Goal: Task Accomplishment & Management: Complete application form

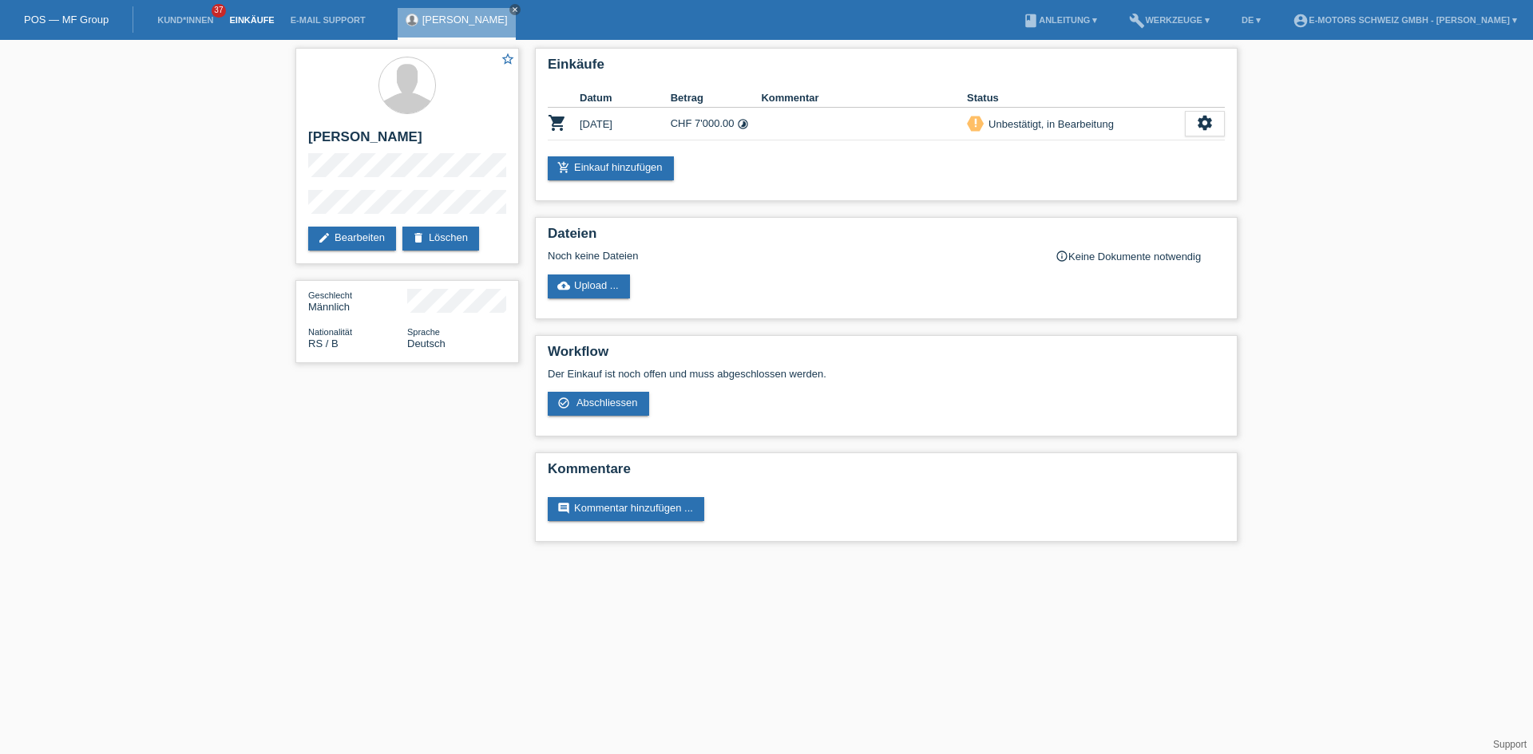
click at [253, 18] on link "Einkäufe" at bounding box center [251, 20] width 61 height 10
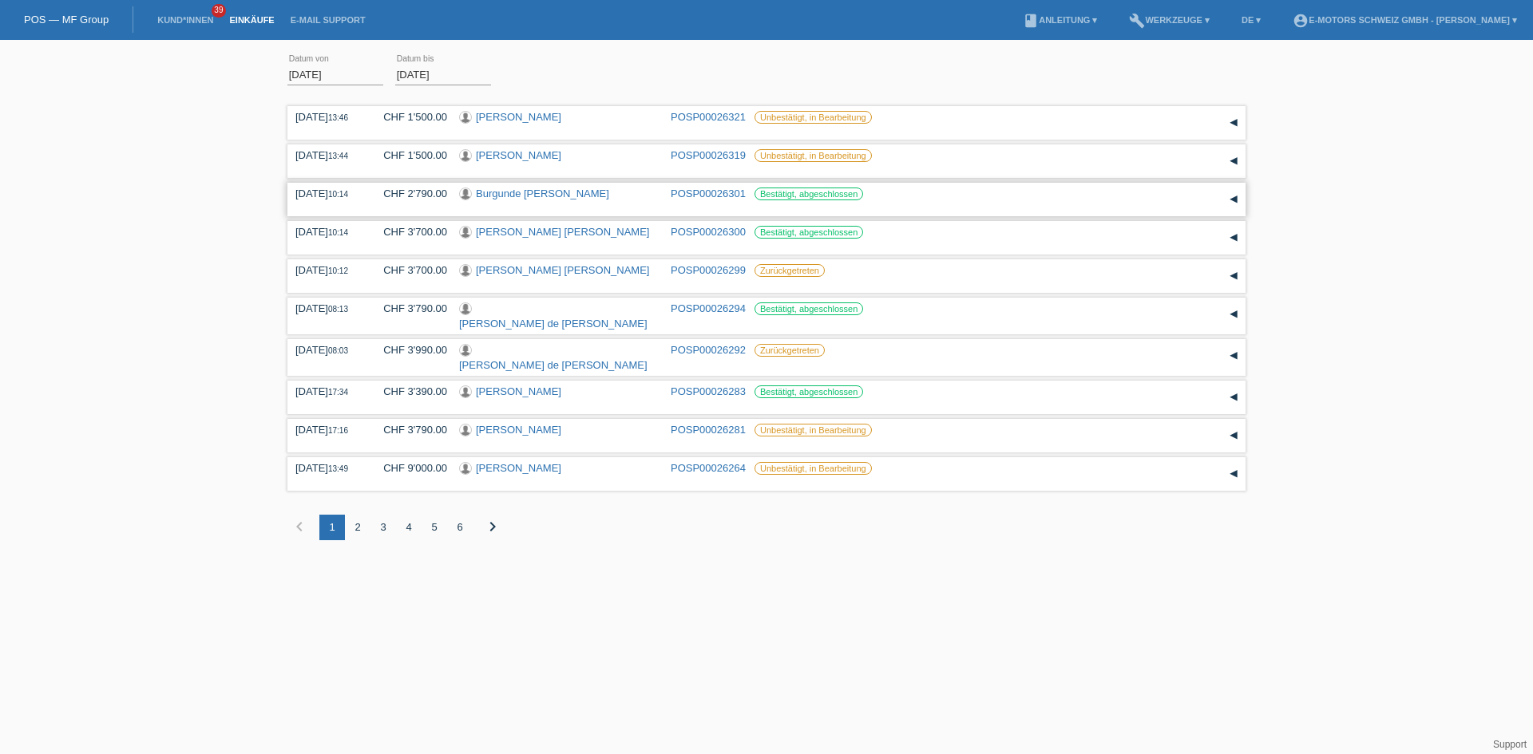
click at [534, 194] on link "Burgunde Gudrun Grundmann" at bounding box center [542, 194] width 133 height 12
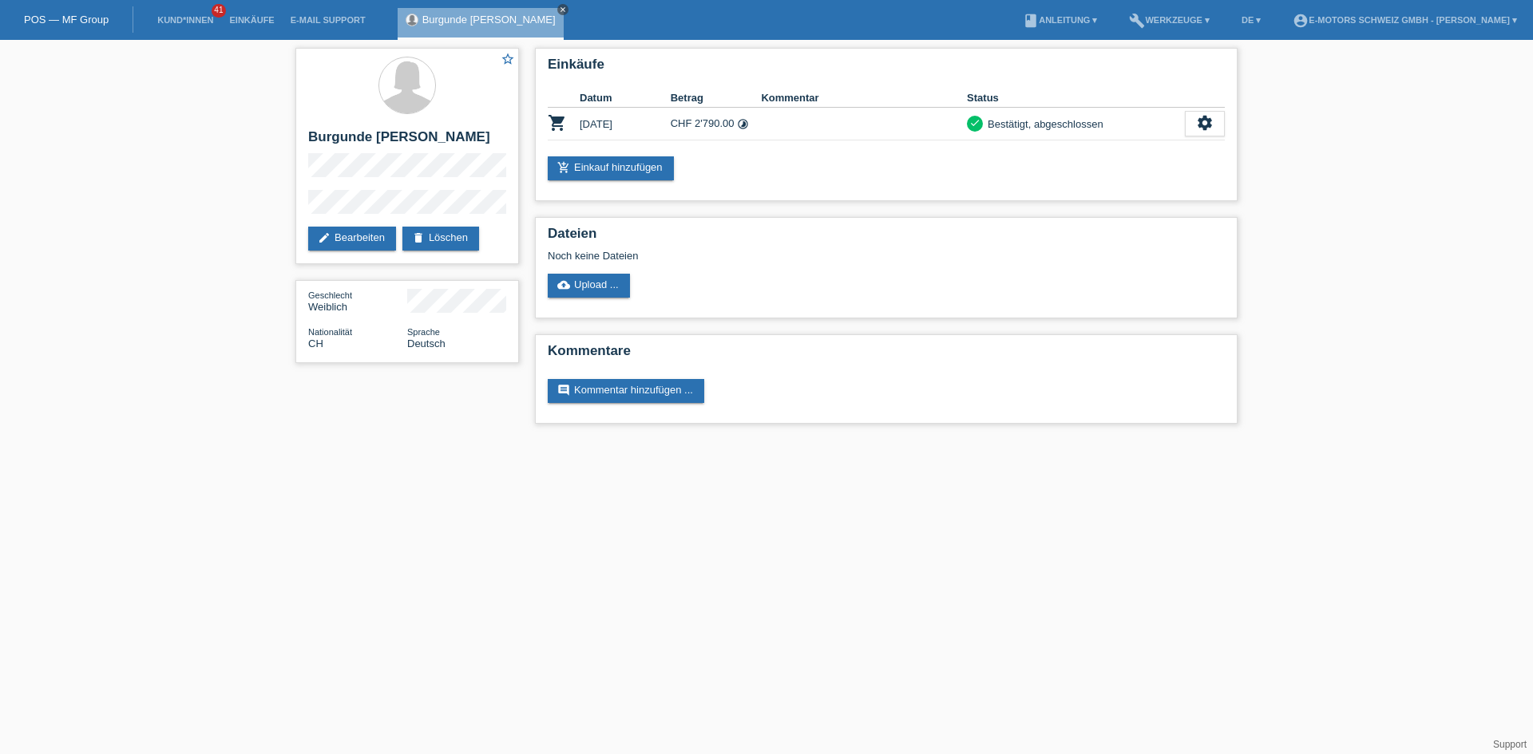
click at [567, 6] on icon "close" at bounding box center [563, 10] width 8 height 8
click at [246, 20] on link "Einkäufe" at bounding box center [251, 20] width 61 height 10
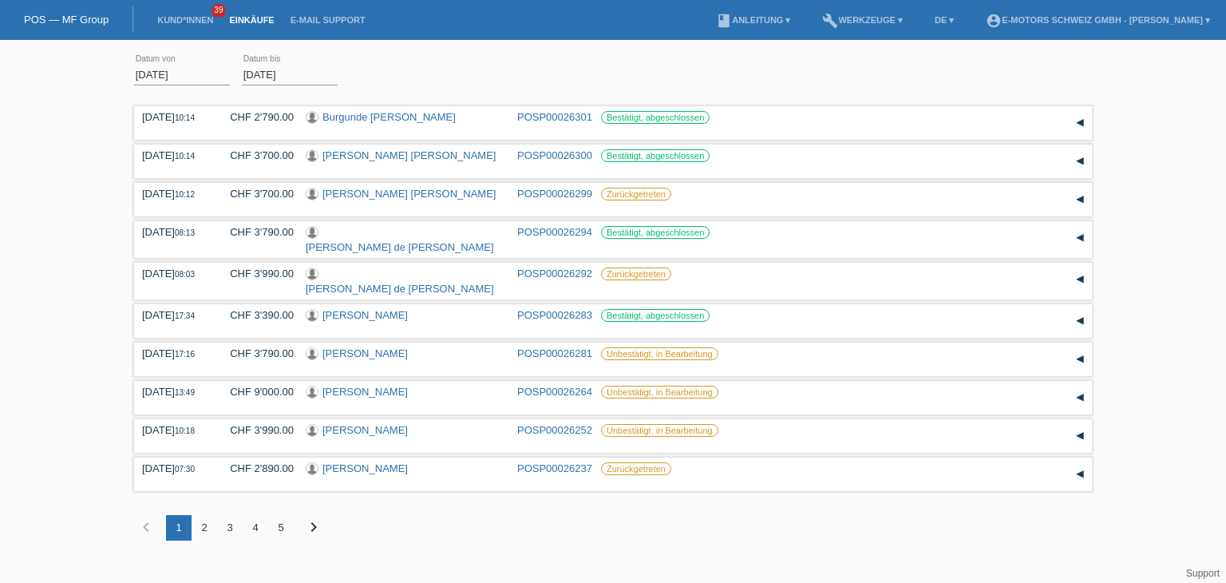
click at [256, 22] on link "Einkäufe" at bounding box center [251, 20] width 61 height 10
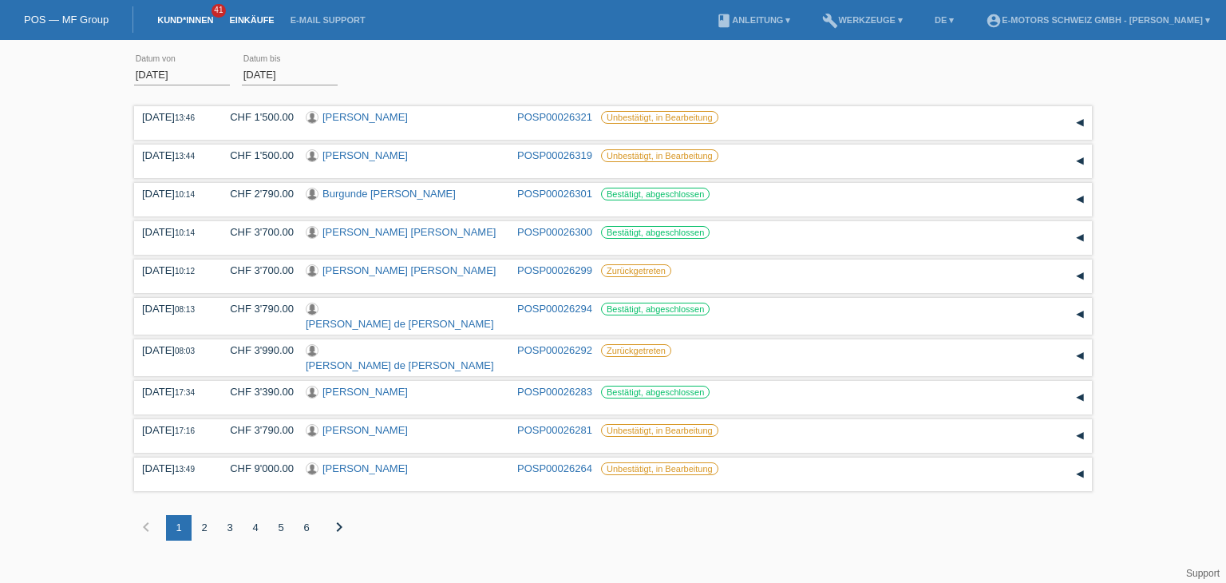
click at [175, 22] on link "Kund*innen" at bounding box center [185, 20] width 72 height 10
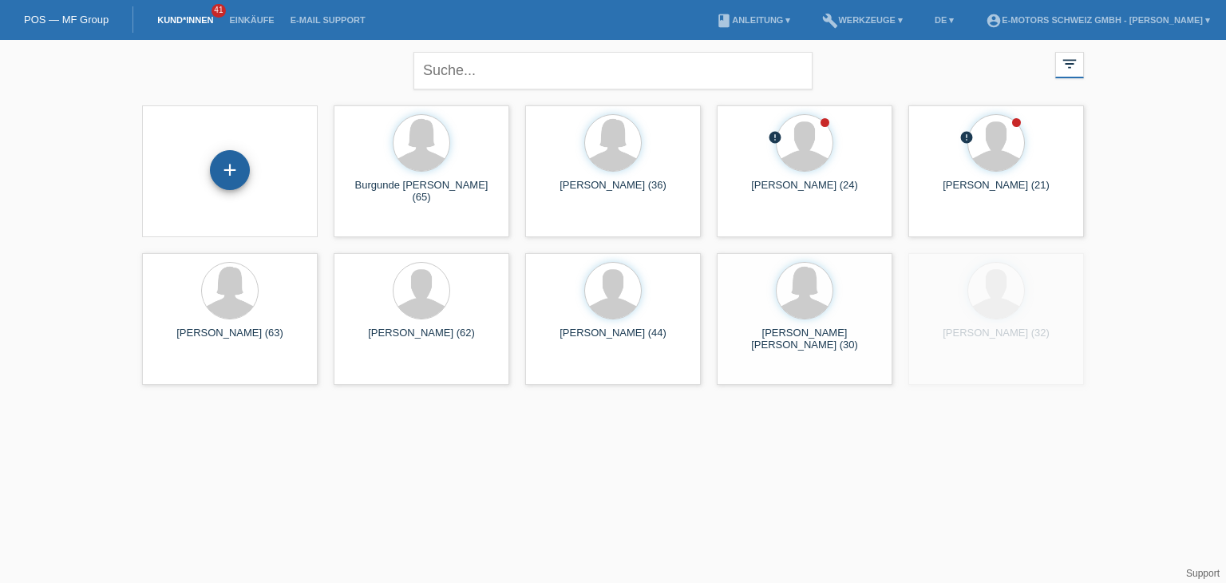
click at [232, 167] on div "+" at bounding box center [230, 170] width 40 height 40
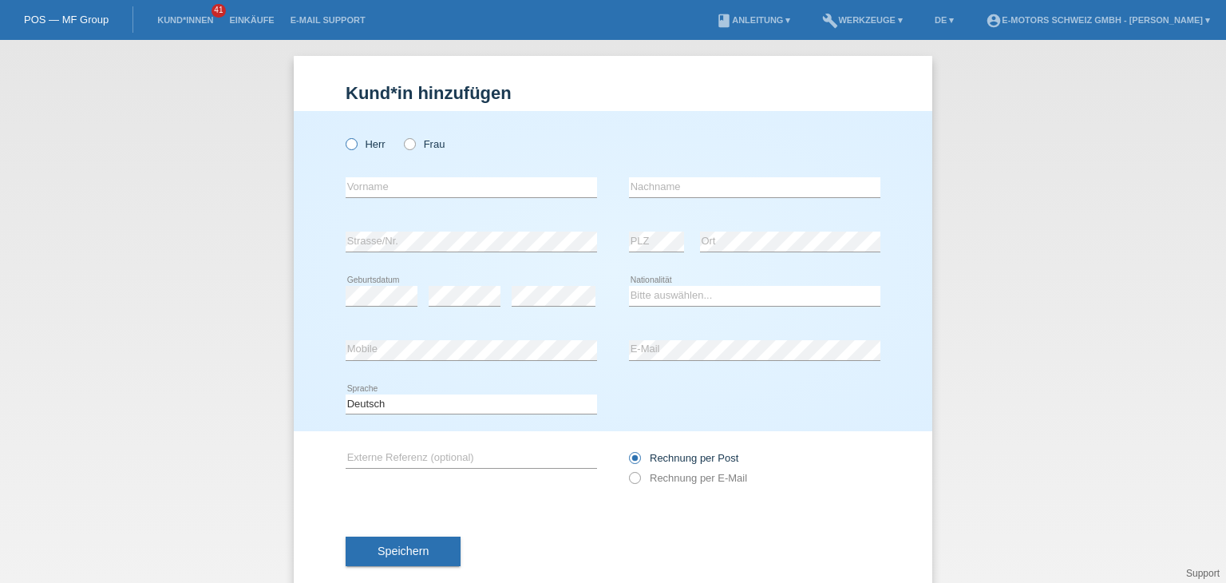
click at [343, 136] on icon at bounding box center [343, 136] width 0 height 0
click at [347, 142] on input "Herr" at bounding box center [351, 143] width 10 height 10
radio input "true"
click at [358, 183] on input "text" at bounding box center [471, 187] width 251 height 20
paste input "[PERSON_NAME]"
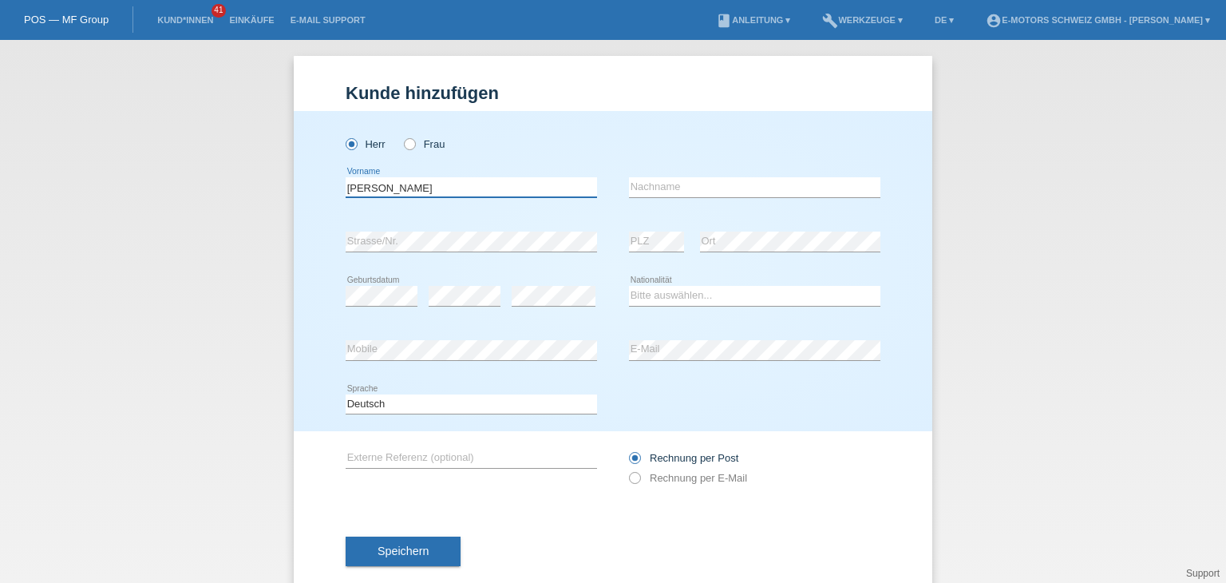
type input "[PERSON_NAME]"
click at [755, 188] on input "text" at bounding box center [754, 187] width 251 height 20
paste input "Schmid"
type input "Schmid"
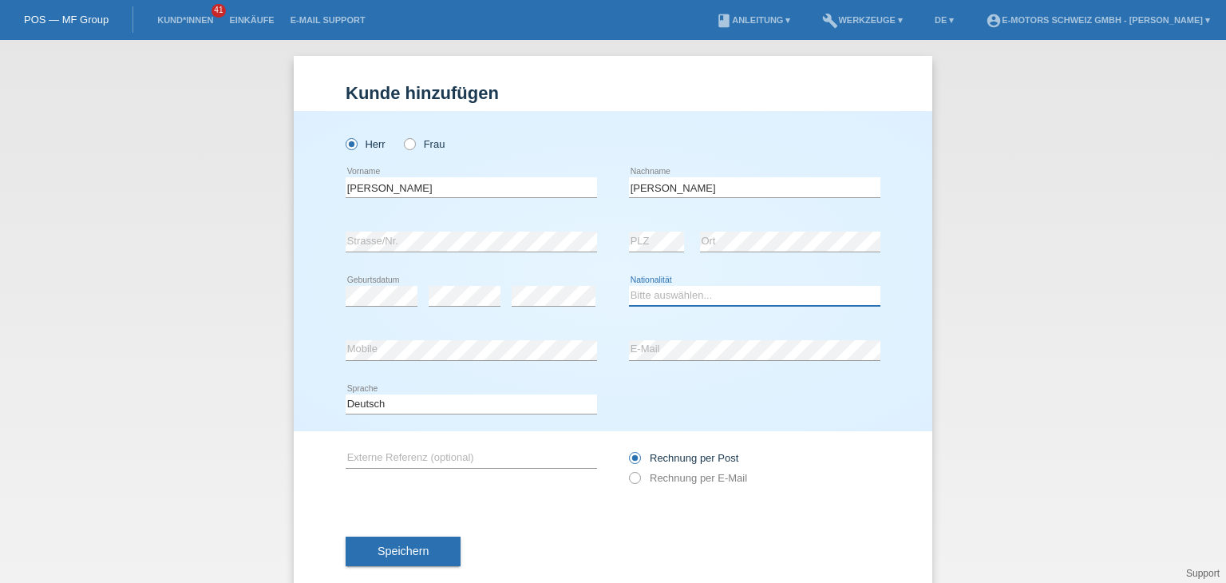
click at [697, 303] on select "Bitte auswählen... Schweiz Deutschland Liechtenstein Österreich ------------ Af…" at bounding box center [754, 295] width 251 height 19
click at [688, 321] on div "Bitte auswählen... Schweiz Deutschland Liechtenstein Österreich ------------ Af…" at bounding box center [754, 296] width 251 height 54
click at [684, 296] on select "Bitte auswählen... Schweiz Deutschland Liechtenstein Österreich ------------ Af…" at bounding box center [754, 295] width 251 height 19
select select "CH"
click at [629, 286] on select "Bitte auswählen... Schweiz Deutschland Liechtenstein Österreich ------------ Af…" at bounding box center [754, 295] width 251 height 19
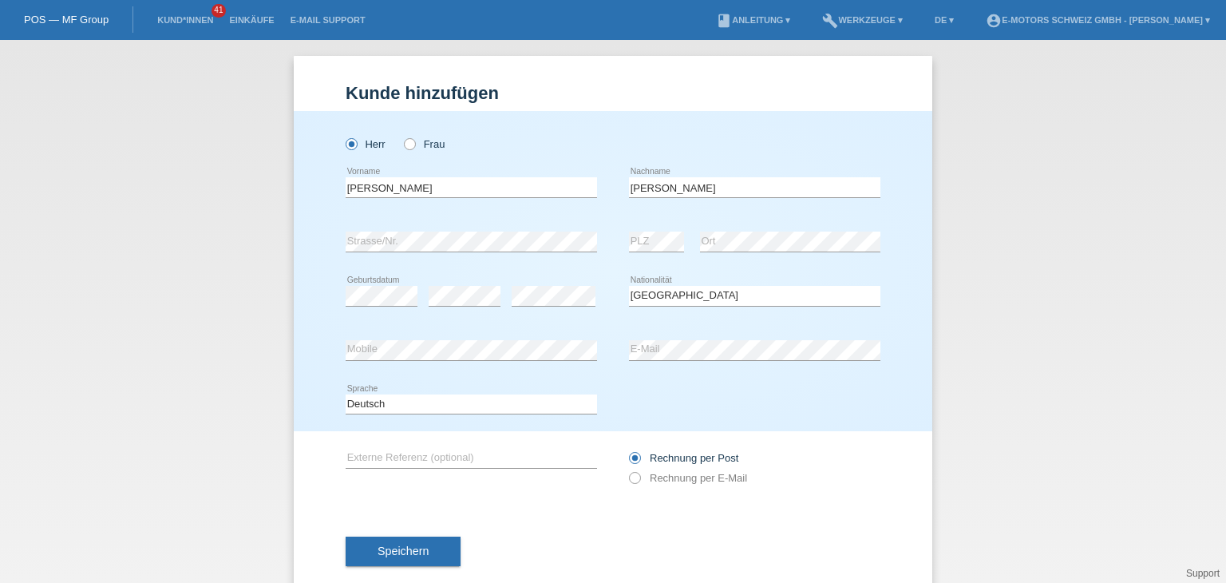
click at [166, 355] on div "Kund*in hinzufügen Kunde hinzufügen Kundin hinzufügen Herr Frau Roy error Vorna…" at bounding box center [613, 311] width 1226 height 543
click at [115, 381] on div "Kund*in hinzufügen Kunde hinzufügen Kundin hinzufügen Herr Frau Roy error Vorna…" at bounding box center [613, 311] width 1226 height 543
click at [378, 556] on span "Speichern" at bounding box center [403, 550] width 51 height 13
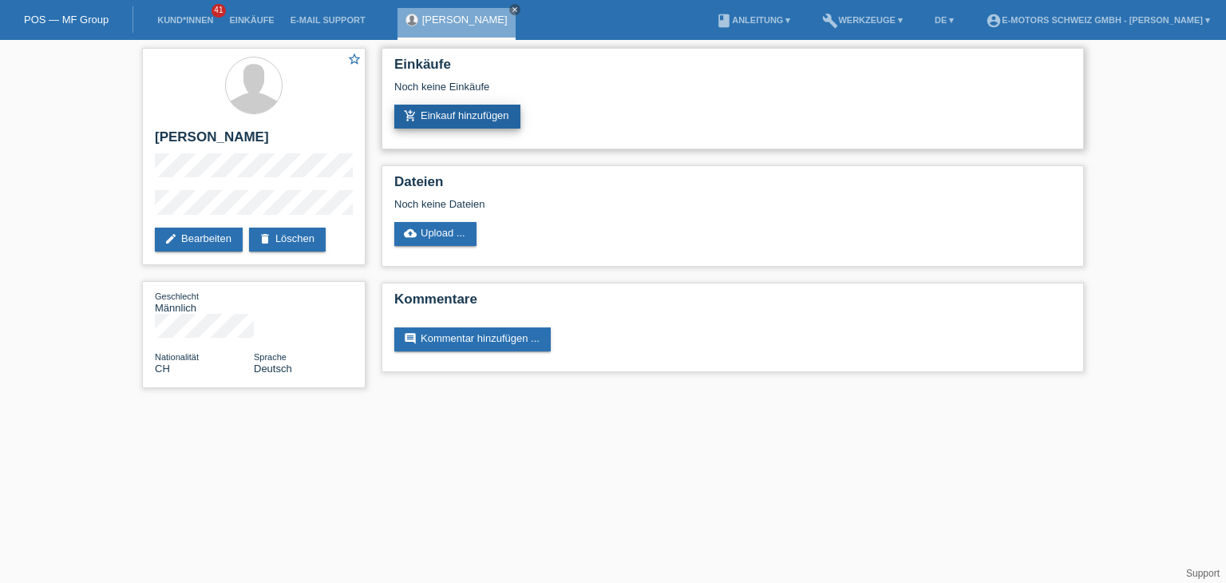
click at [498, 122] on link "add_shopping_cart Einkauf hinzufügen" at bounding box center [457, 117] width 126 height 24
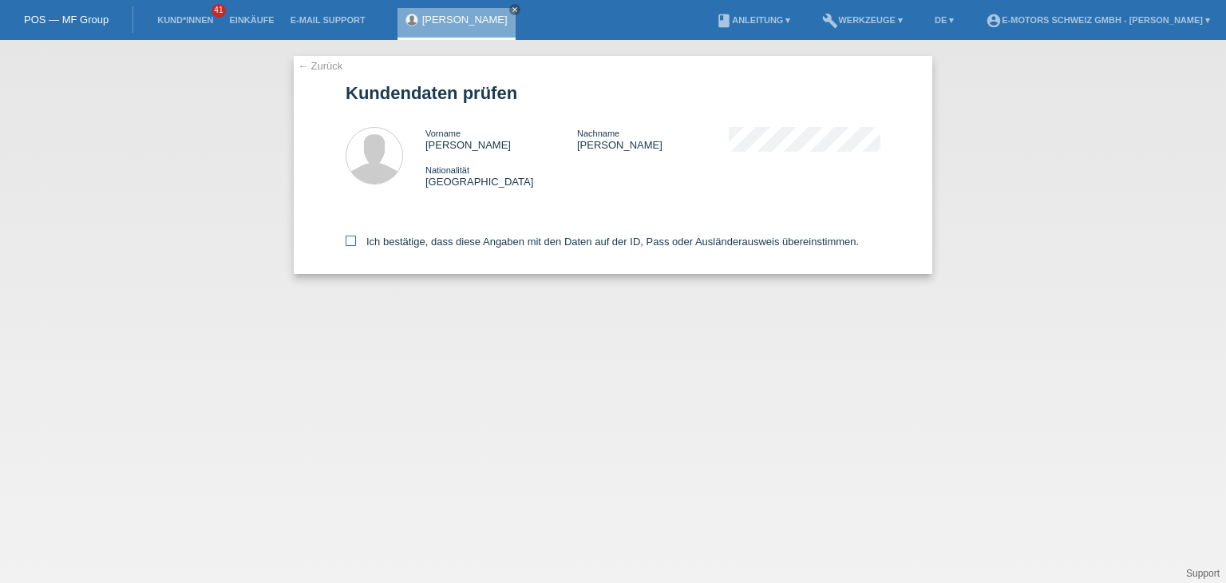
click at [359, 237] on label "Ich bestätige, dass diese Angaben mit den Daten auf der ID, Pass oder Ausländer…" at bounding box center [602, 242] width 513 height 12
click at [356, 237] on input "Ich bestätige, dass diese Angaben mit den Daten auf der ID, Pass oder Ausländer…" at bounding box center [351, 241] width 10 height 10
checkbox input "true"
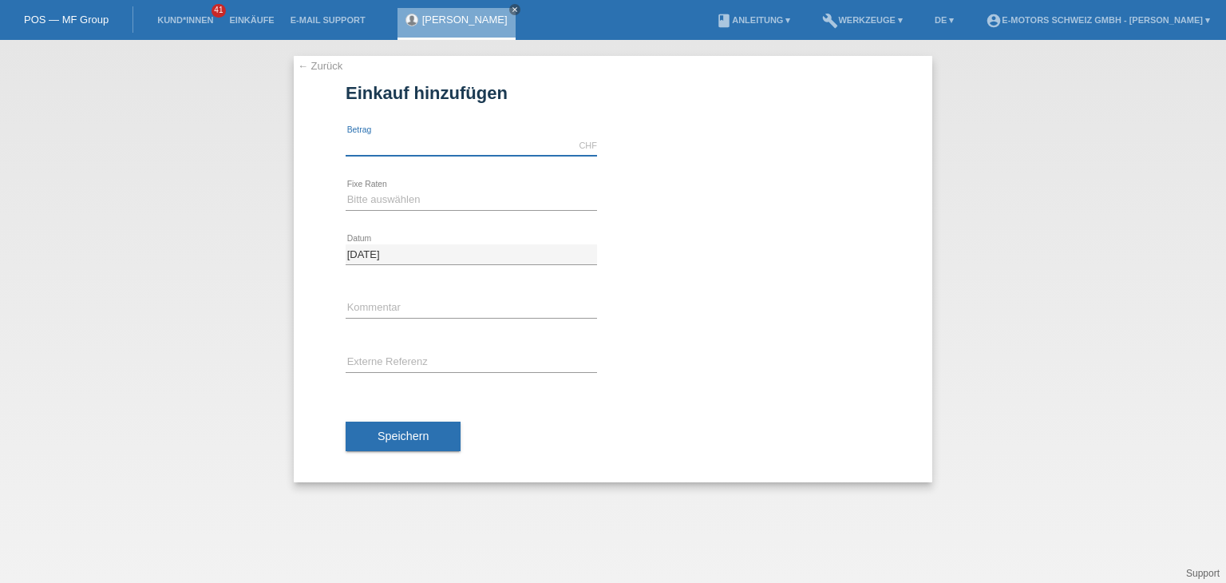
click at [459, 151] on input "text" at bounding box center [471, 146] width 251 height 20
type input "5000.00"
click at [402, 216] on div "Bitte auswählen 12 Raten 24 Raten 36 Raten 48 Raten error Fixe Raten" at bounding box center [471, 200] width 251 height 54
click at [409, 202] on select "Bitte auswählen 12 Raten 24 Raten 36 Raten 48 Raten" at bounding box center [471, 199] width 251 height 19
select select "214"
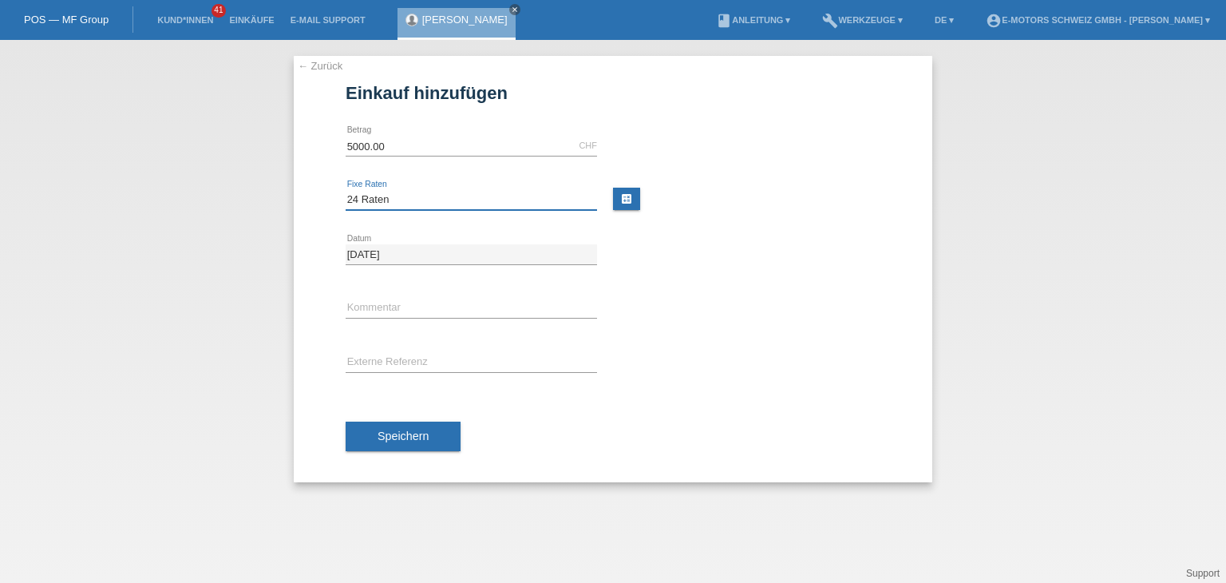
click at [346, 190] on select "Bitte auswählen 12 Raten 24 Raten 36 Raten 48 Raten" at bounding box center [471, 199] width 251 height 19
click at [378, 293] on div "error Kommentar" at bounding box center [471, 309] width 251 height 54
click at [378, 299] on input "text" at bounding box center [471, 309] width 251 height 20
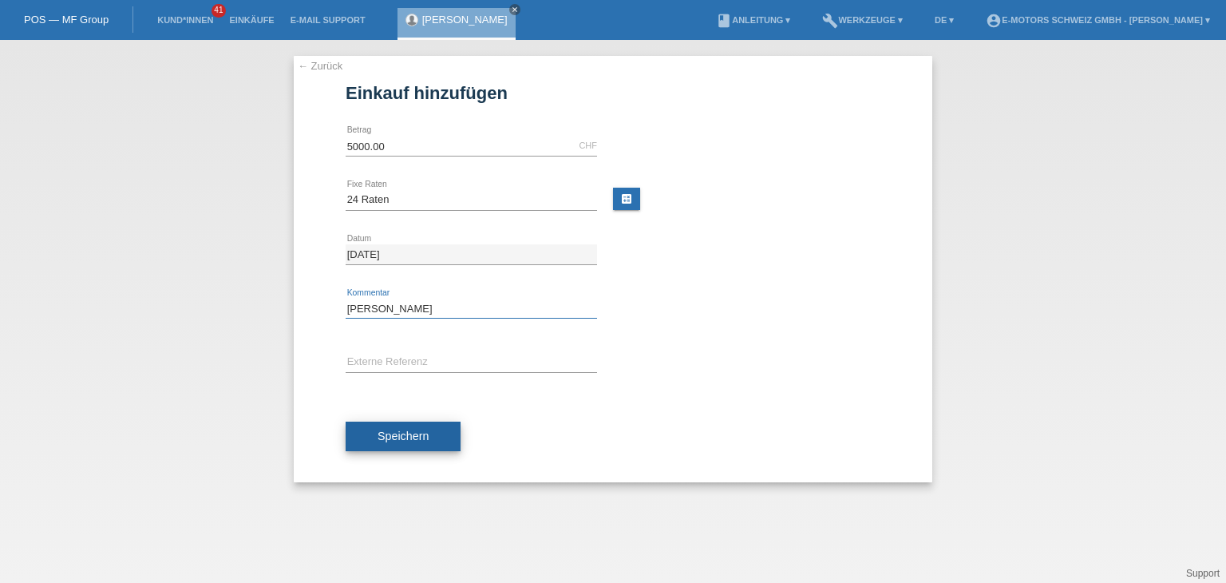
type input "[PERSON_NAME]"
click at [393, 448] on button "Speichern" at bounding box center [403, 437] width 115 height 30
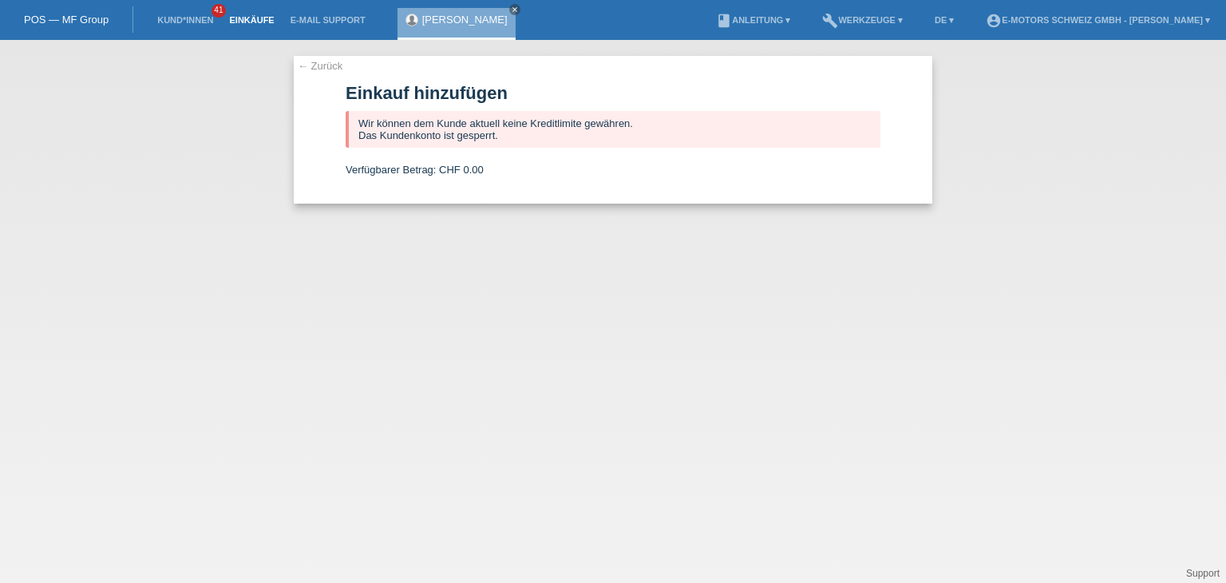
click at [251, 21] on link "Einkäufe" at bounding box center [251, 20] width 61 height 10
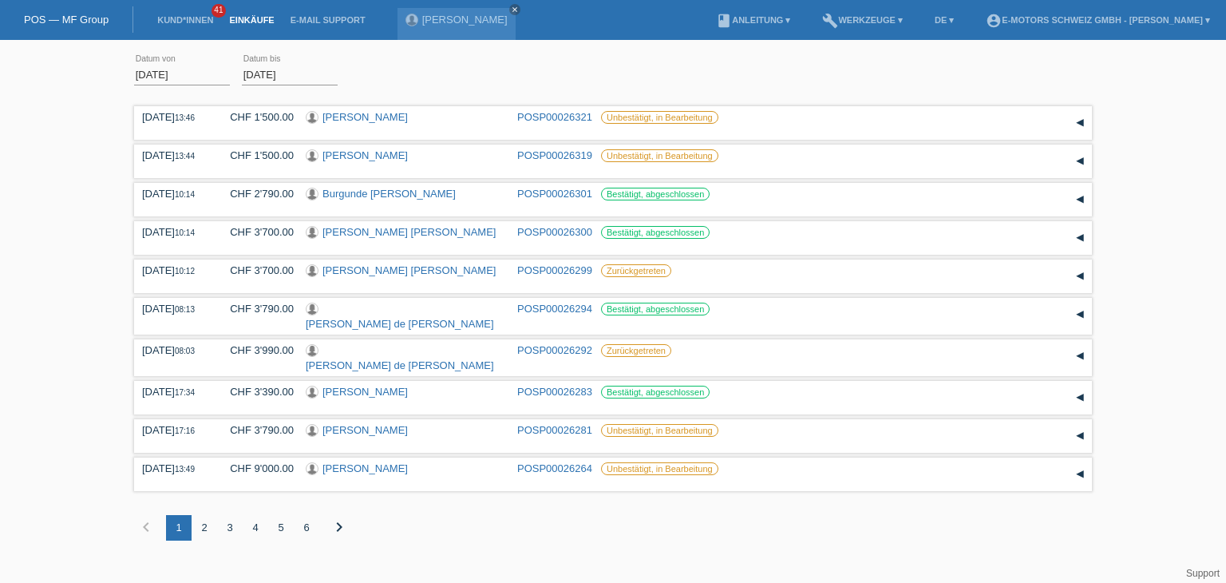
click at [244, 25] on link "Einkäufe" at bounding box center [251, 20] width 61 height 10
click at [179, 22] on link "Kund*innen" at bounding box center [185, 20] width 72 height 10
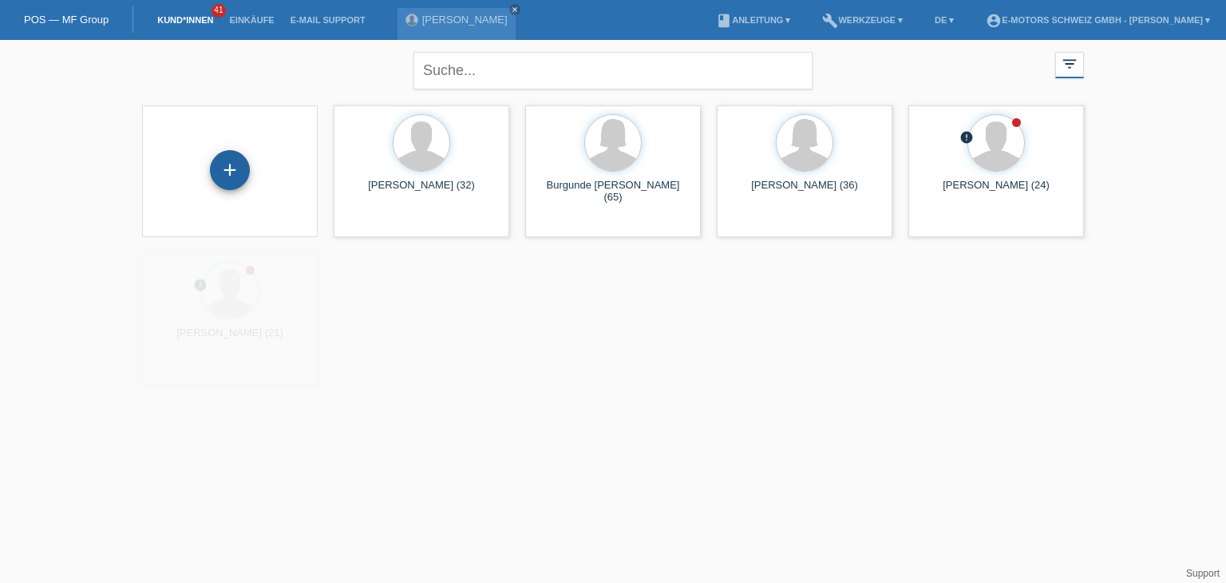
click at [224, 164] on div "+" at bounding box center [230, 170] width 40 height 40
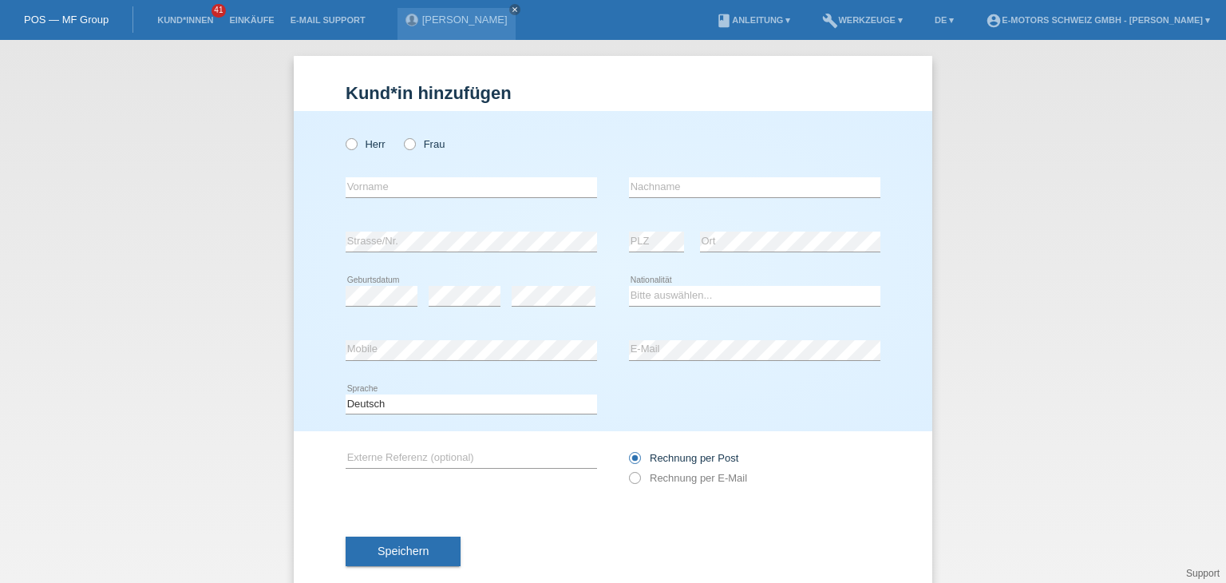
drag, startPoint x: 338, startPoint y: 146, endPoint x: 350, endPoint y: 154, distance: 14.4
click at [338, 147] on div "Herr Frau error Vorname error" at bounding box center [613, 271] width 639 height 320
click at [370, 181] on input "text" at bounding box center [471, 187] width 251 height 20
click at [343, 136] on icon at bounding box center [343, 136] width 0 height 0
click at [346, 141] on input "Herr" at bounding box center [351, 143] width 10 height 10
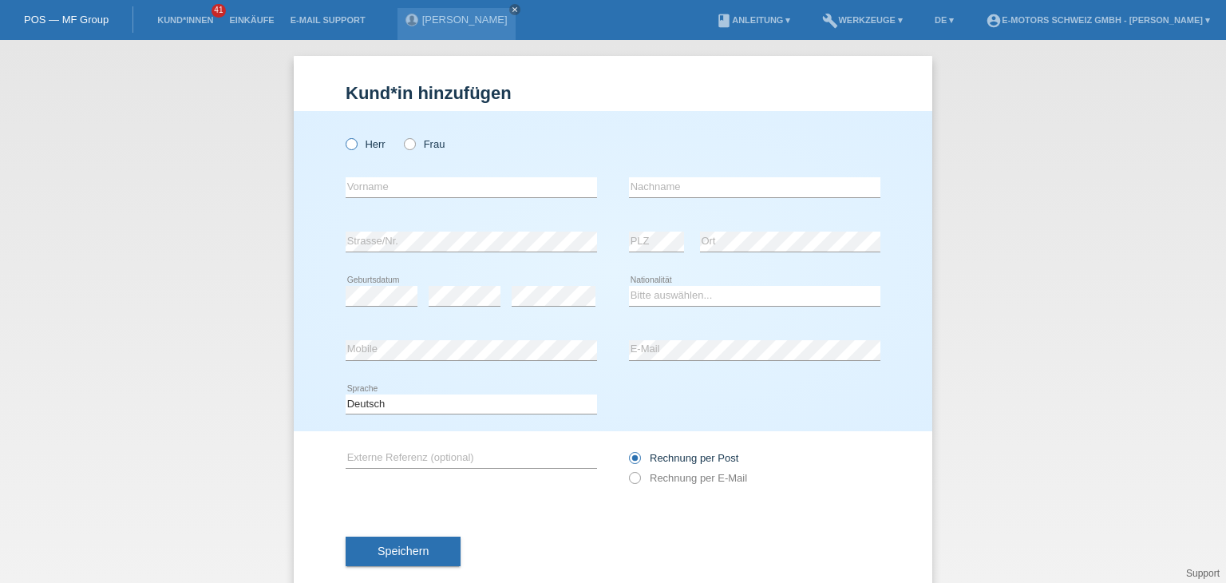
radio input "true"
click at [368, 191] on input "text" at bounding box center [471, 187] width 251 height 20
paste input "[PERSON_NAME]"
type input "[PERSON_NAME]"
click at [731, 181] on input "text" at bounding box center [754, 187] width 251 height 20
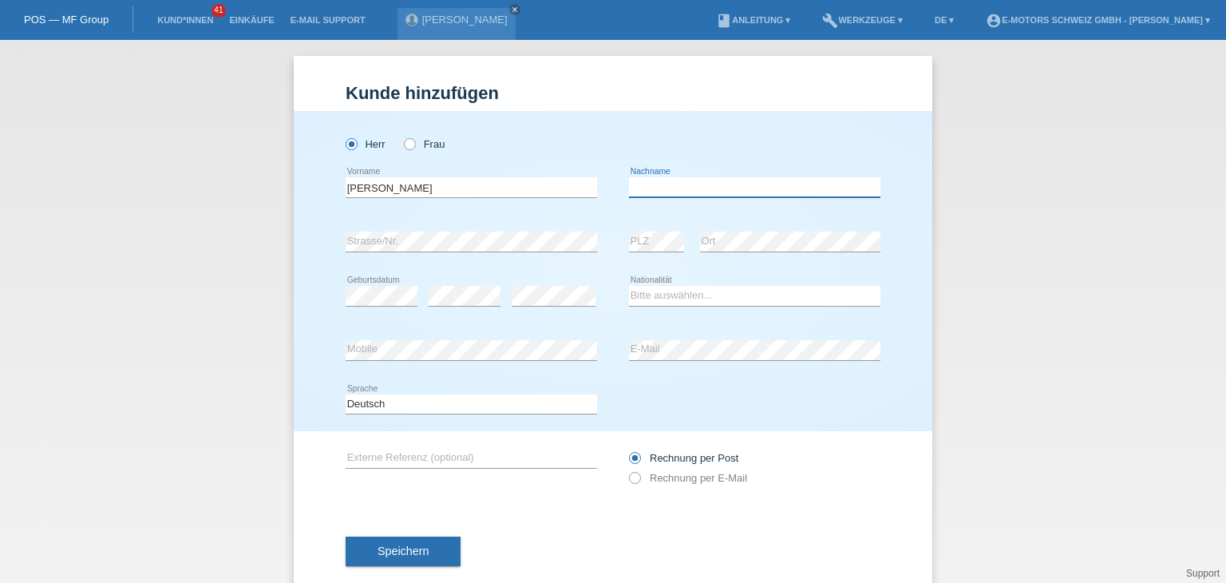
paste input "Leiggener"
type input "Leiggener"
click at [620, 237] on div "error Strasse/Nr. error PLZ error Ort" at bounding box center [613, 242] width 535 height 54
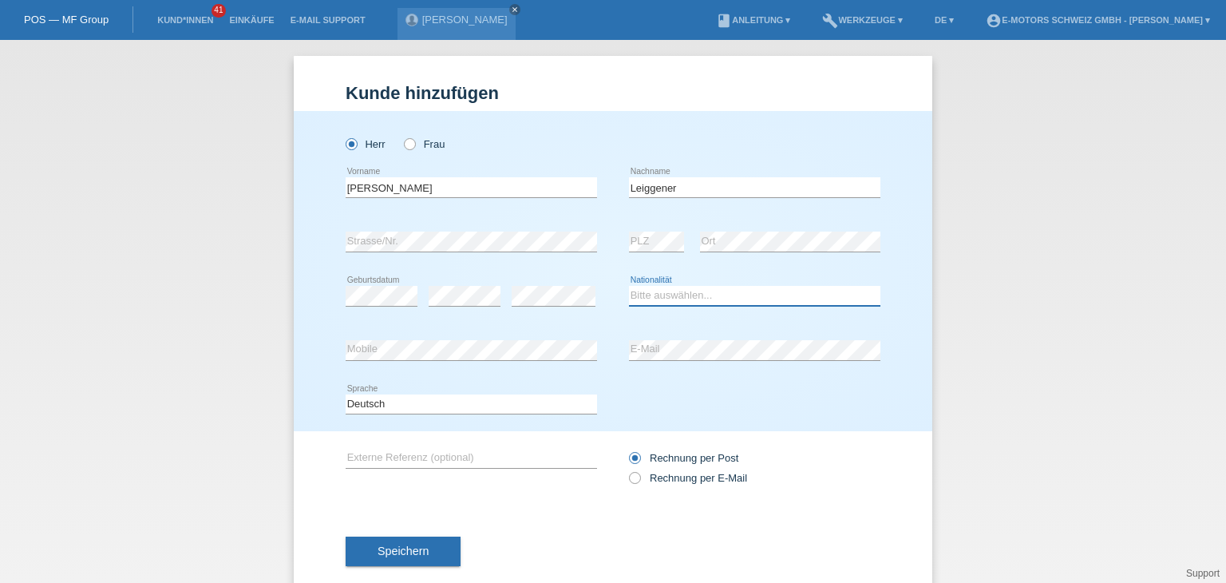
click at [655, 299] on select "Bitte auswählen... Schweiz Deutschland Liechtenstein Österreich ------------ Af…" at bounding box center [754, 295] width 251 height 19
select select "CH"
click at [629, 286] on select "Bitte auswählen... Schweiz Deutschland Liechtenstein Österreich ------------ Af…" at bounding box center [754, 295] width 251 height 19
click at [228, 183] on div "Kund*in hinzufügen Kunde hinzufügen Kundin hinzufügen Herr Frau Joel error Vorn…" at bounding box center [613, 311] width 1226 height 543
click at [973, 301] on div "Kund*in hinzufügen Kunde hinzufügen Kundin hinzufügen Herr Frau Joel error Vorn…" at bounding box center [613, 311] width 1226 height 543
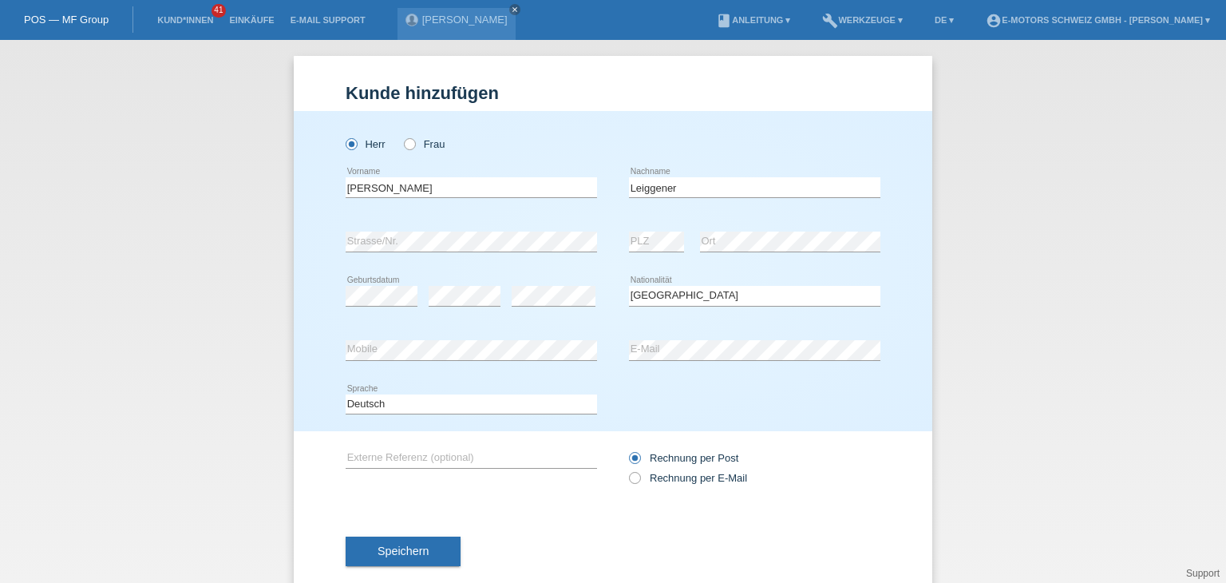
click at [714, 412] on div "Deutsch Français Italiano English error Sprache" at bounding box center [613, 405] width 535 height 54
click at [809, 402] on div "Deutsch Français Italiano English error Sprache" at bounding box center [613, 405] width 535 height 54
click at [418, 553] on span "Speichern" at bounding box center [403, 550] width 51 height 13
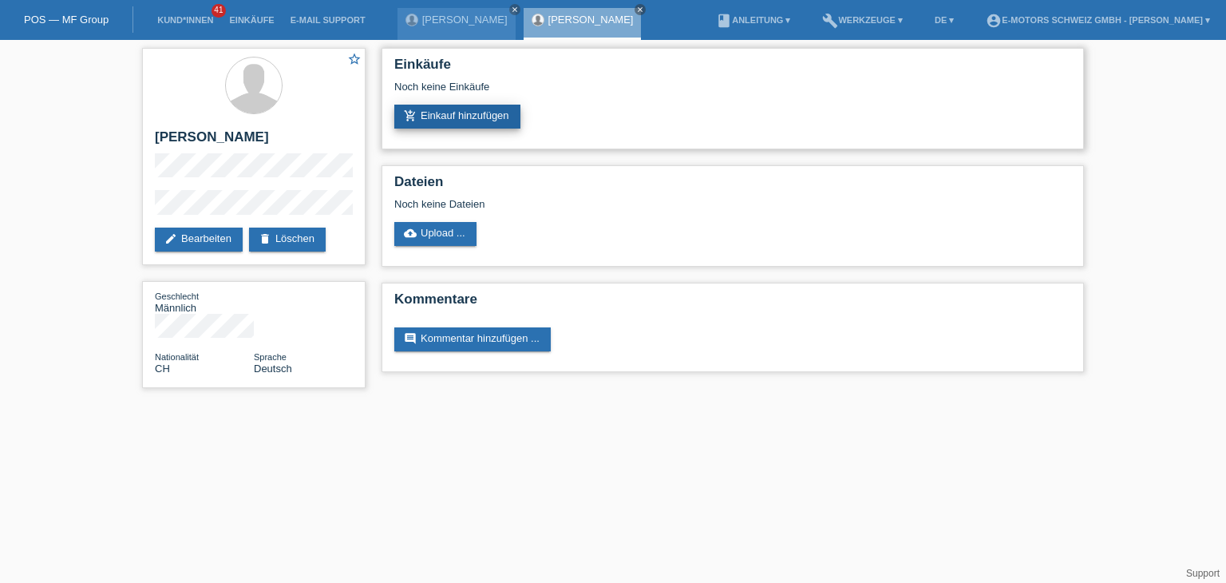
click at [465, 117] on link "add_shopping_cart Einkauf hinzufügen" at bounding box center [457, 117] width 126 height 24
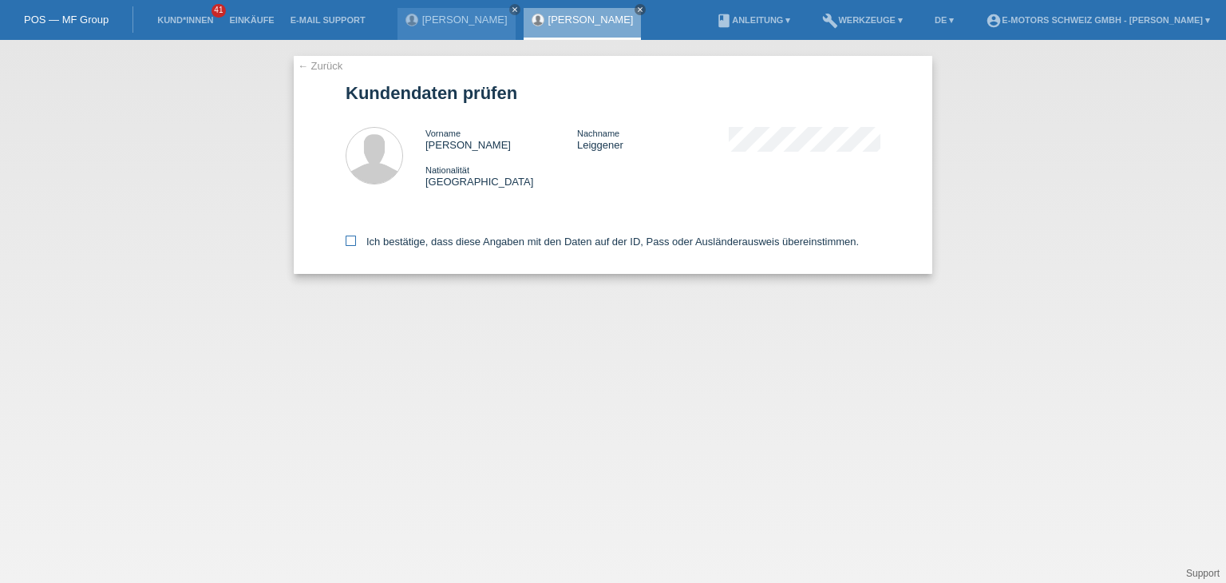
click at [351, 247] on label "Ich bestätige, dass diese Angaben mit den Daten auf der ID, Pass oder Ausländer…" at bounding box center [602, 242] width 513 height 12
click at [351, 246] on input "Ich bestätige, dass diese Angaben mit den Daten auf der ID, Pass oder Ausländer…" at bounding box center [351, 241] width 10 height 10
checkbox input "true"
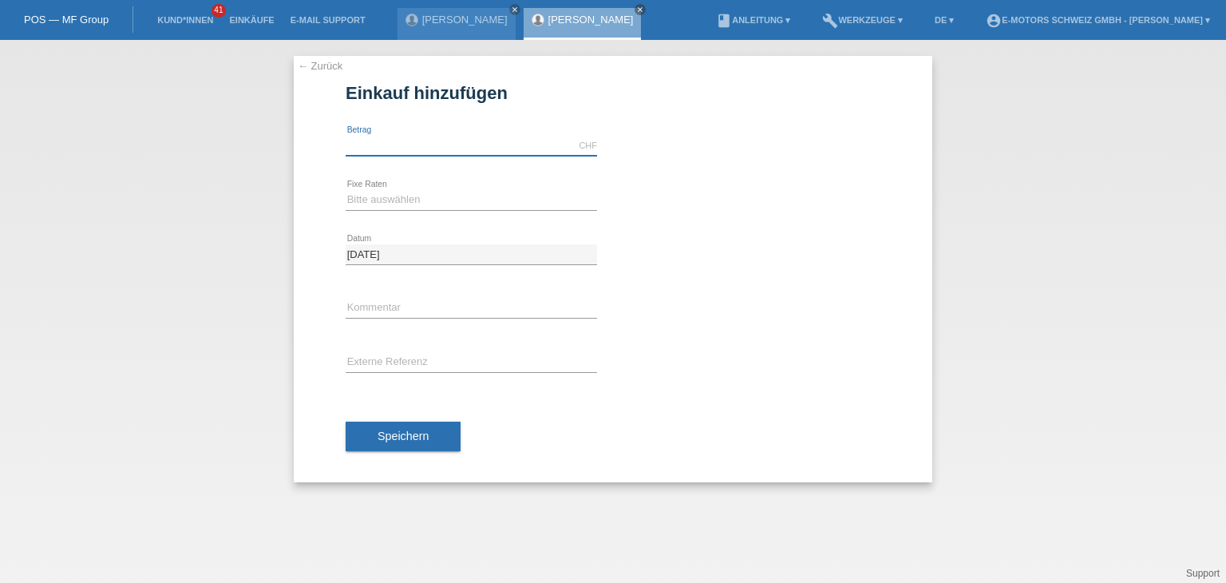
click at [465, 142] on input "text" at bounding box center [471, 146] width 251 height 20
type input "5000.00"
click at [383, 201] on select "Bitte auswählen 12 Raten 24 Raten 36 Raten 48 Raten" at bounding box center [471, 199] width 251 height 19
select select "214"
click at [346, 190] on select "Bitte auswählen 12 Raten 24 Raten 36 Raten 48 Raten" at bounding box center [471, 199] width 251 height 19
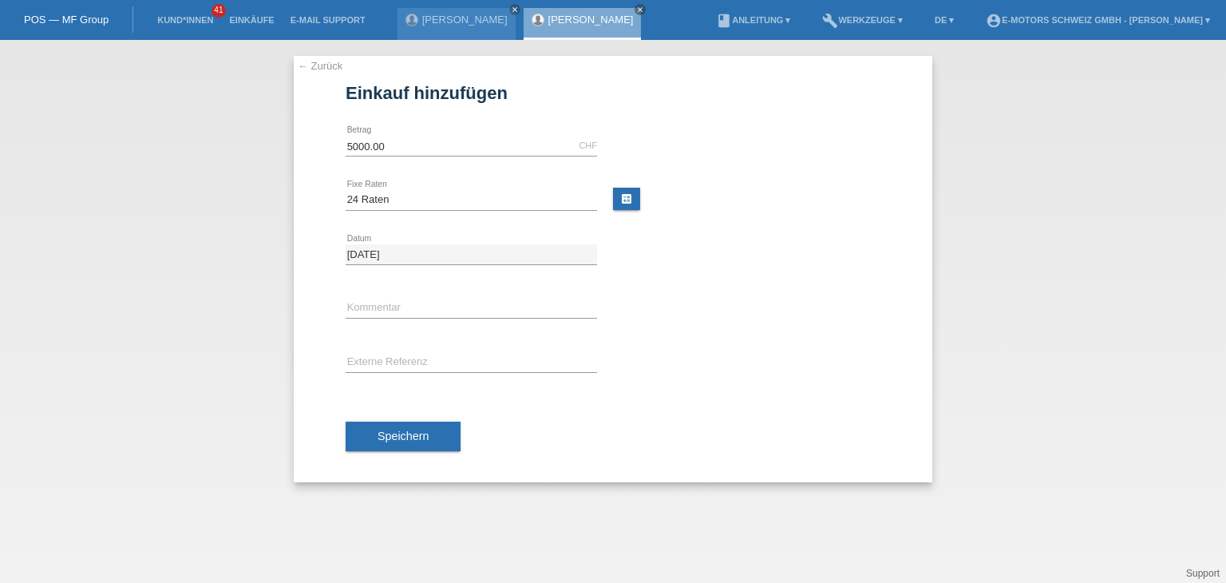
click at [375, 435] on button "Speichern" at bounding box center [403, 437] width 115 height 30
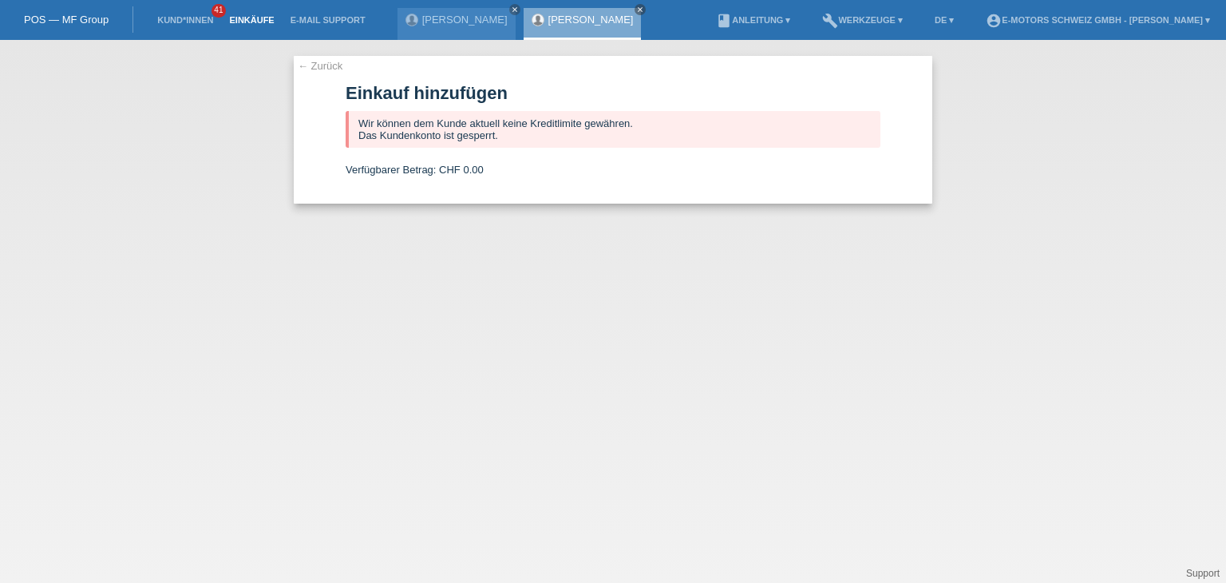
click at [240, 23] on link "Einkäufe" at bounding box center [251, 20] width 61 height 10
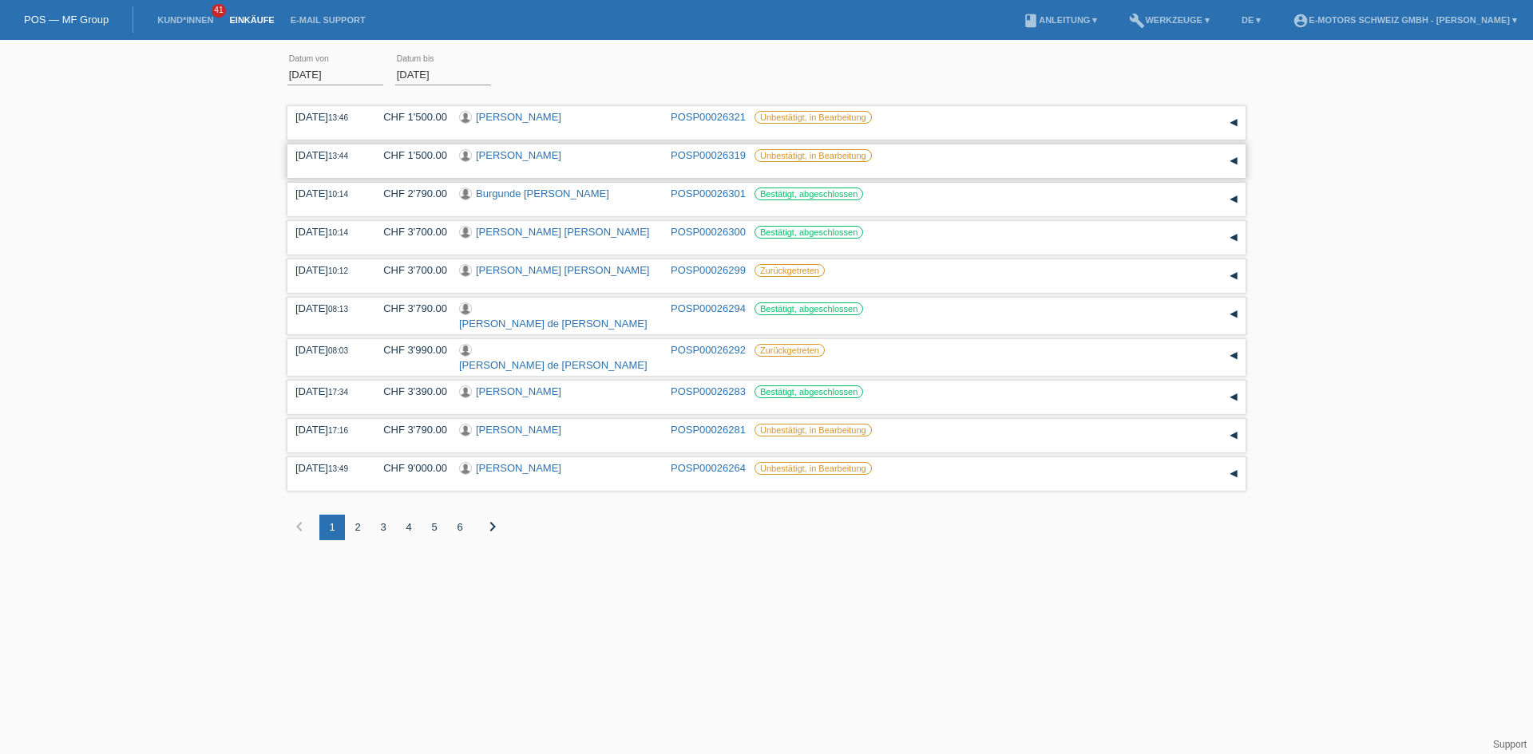
click at [519, 156] on link "[PERSON_NAME]" at bounding box center [518, 155] width 85 height 12
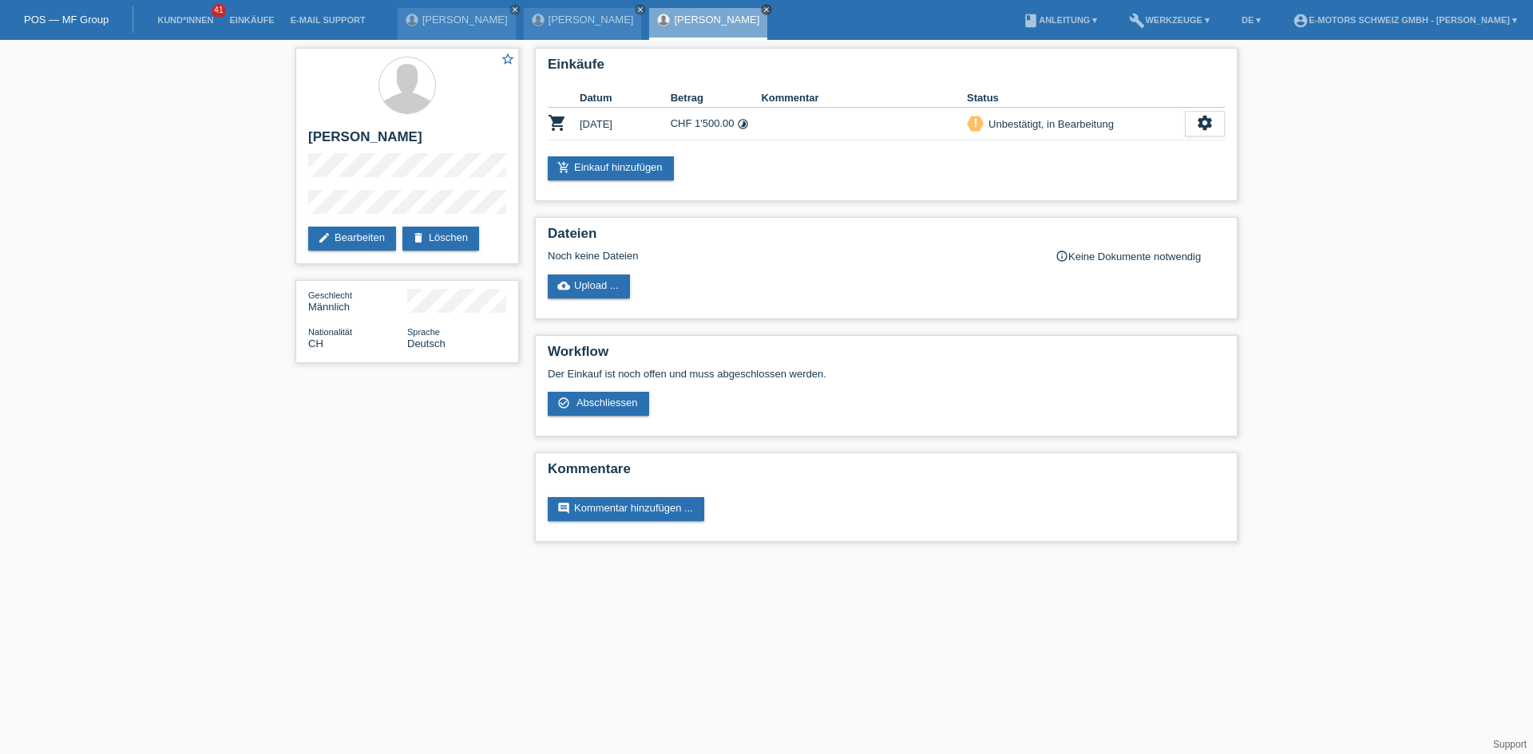
click at [762, 10] on icon "close" at bounding box center [766, 10] width 8 height 8
click at [636, 6] on icon "close" at bounding box center [640, 10] width 8 height 8
click at [460, 19] on link "[PERSON_NAME]" at bounding box center [464, 20] width 85 height 12
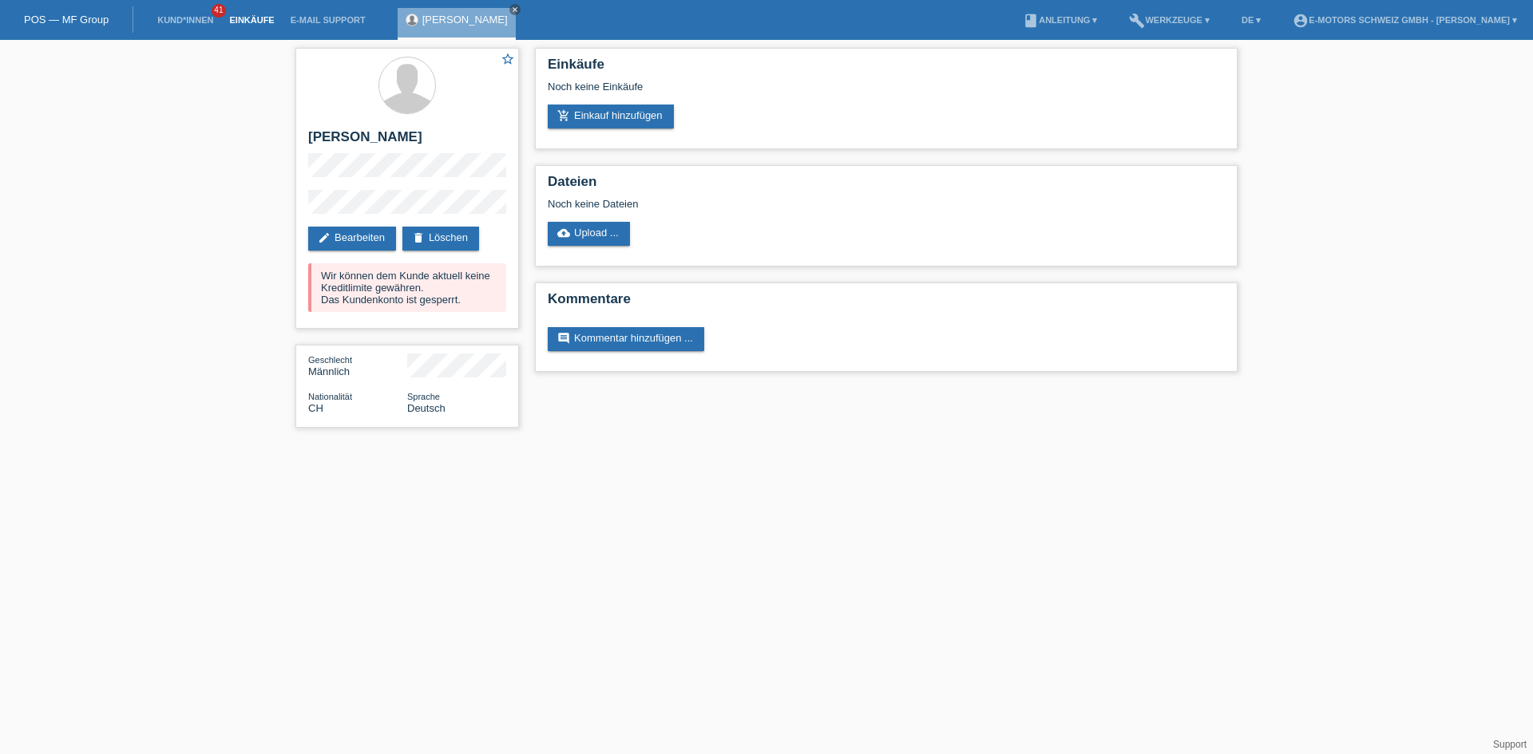
click at [247, 18] on link "Einkäufe" at bounding box center [251, 20] width 61 height 10
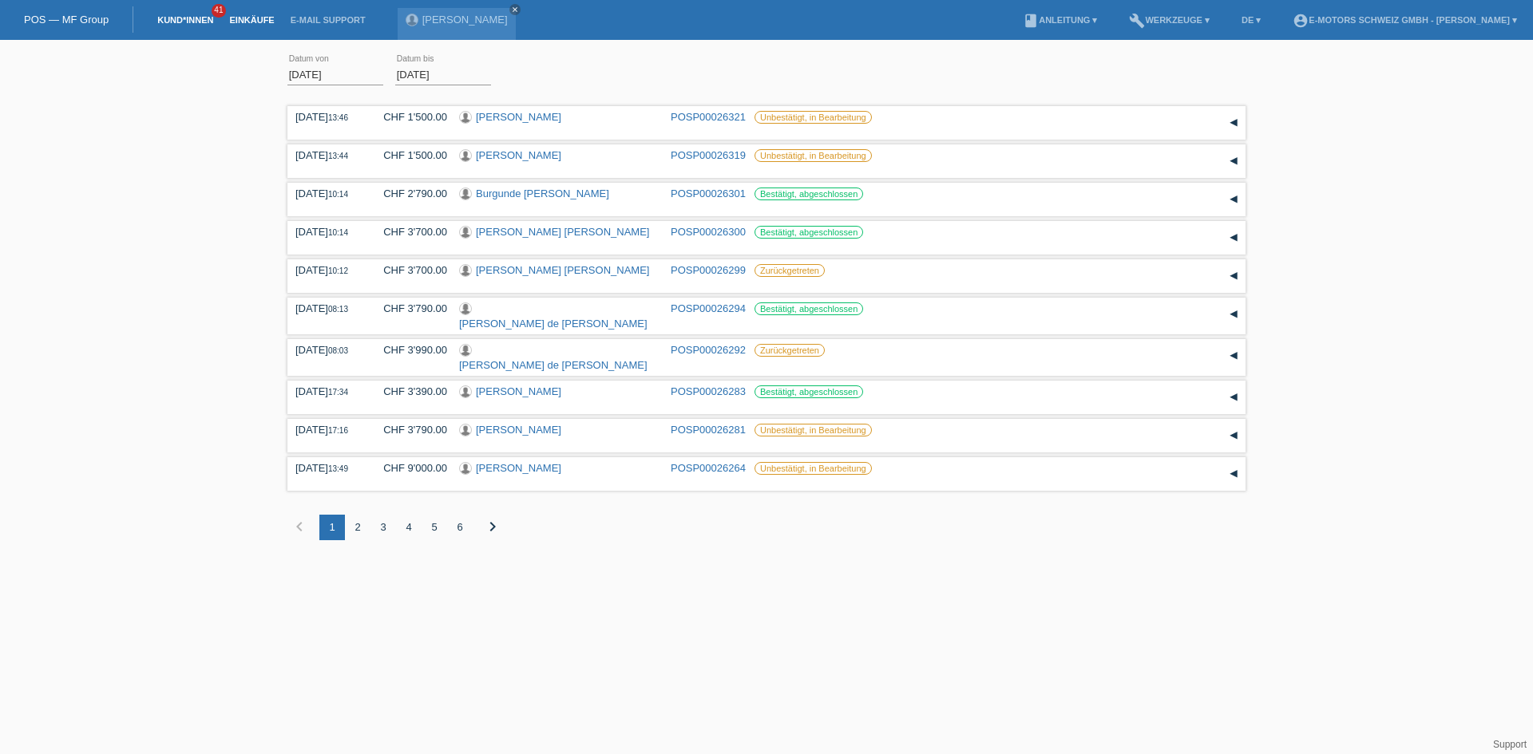
click at [179, 22] on link "Kund*innen" at bounding box center [185, 20] width 72 height 10
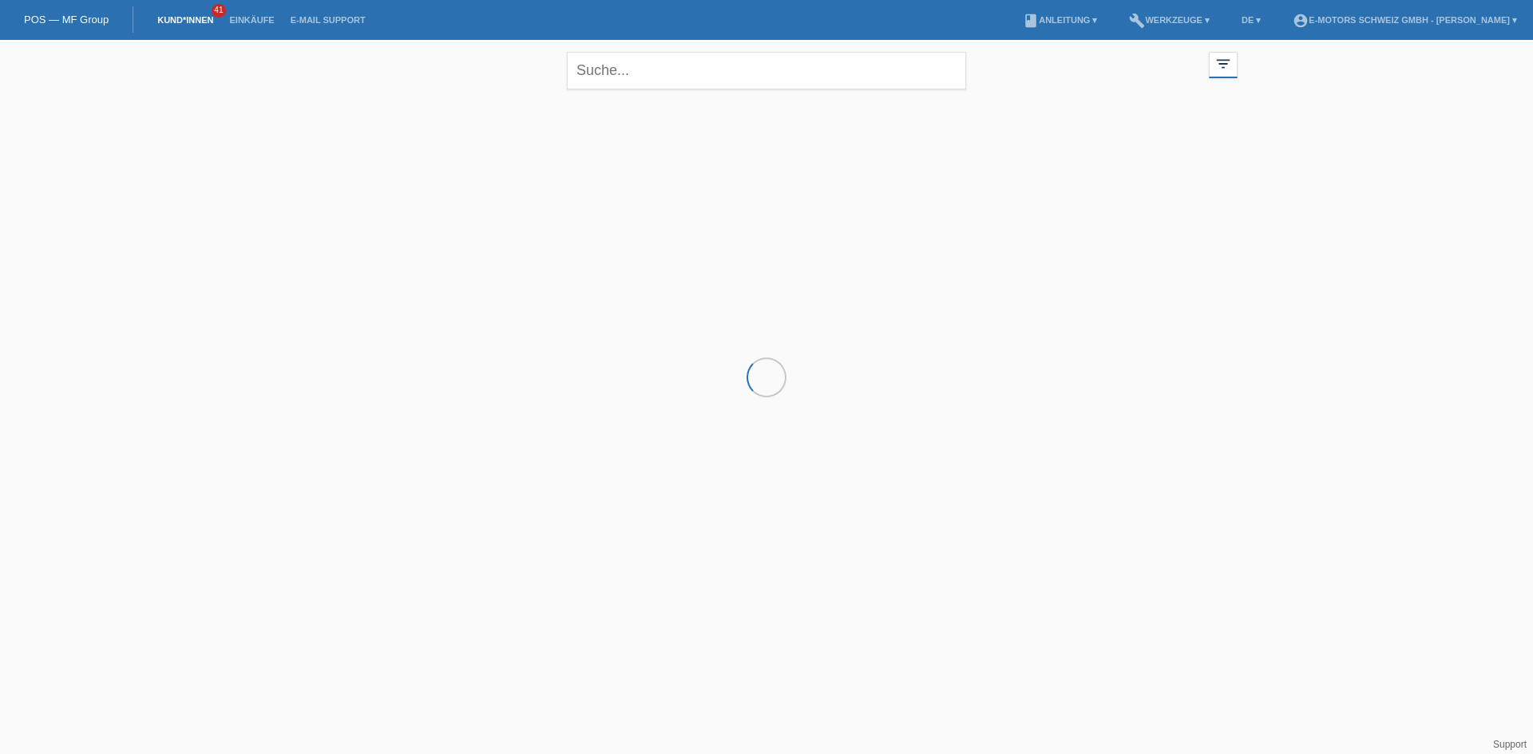
click at [250, 24] on link "Einkäufe" at bounding box center [251, 20] width 61 height 10
